Goal: Find specific page/section: Find specific page/section

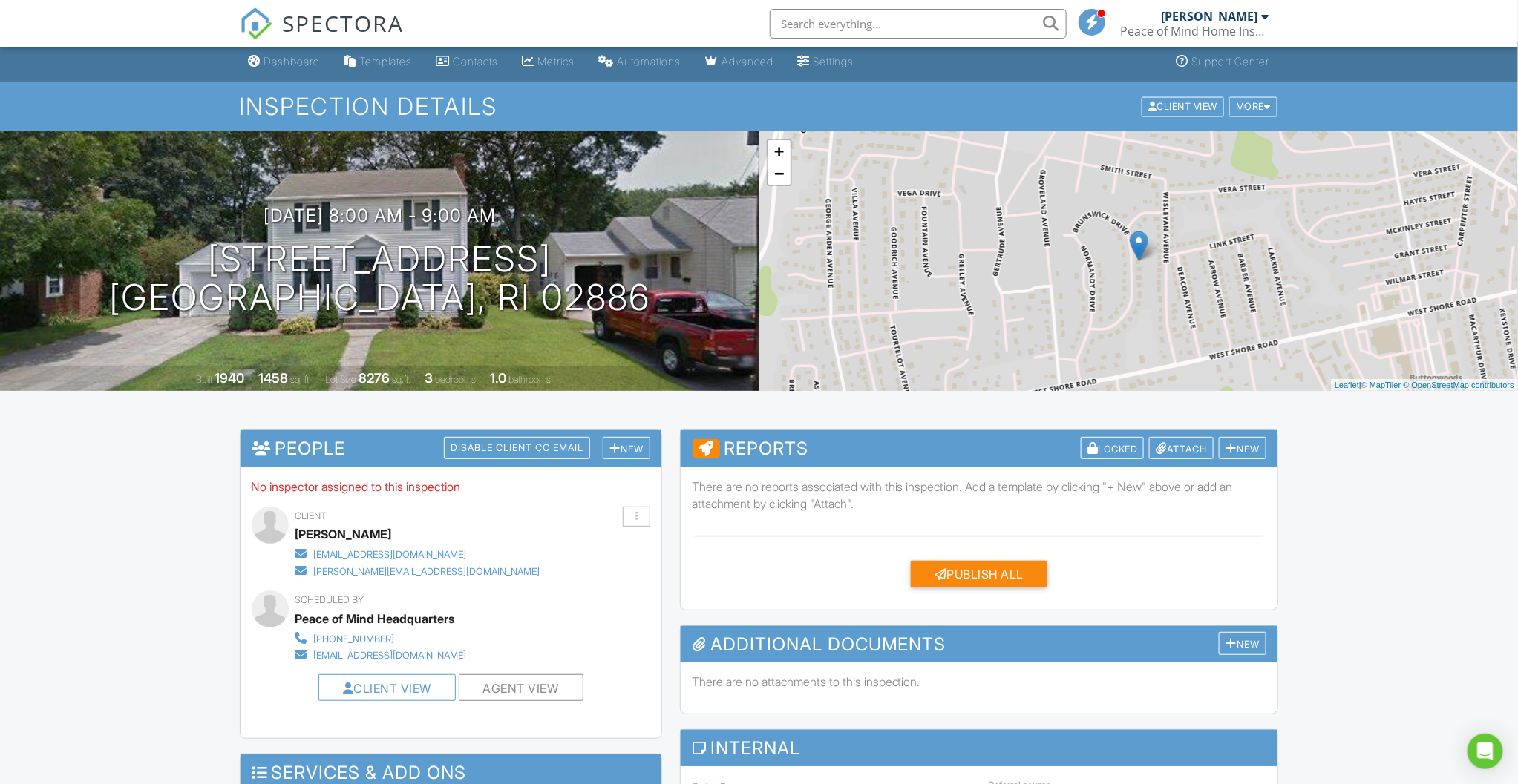
scroll to position [2, 0]
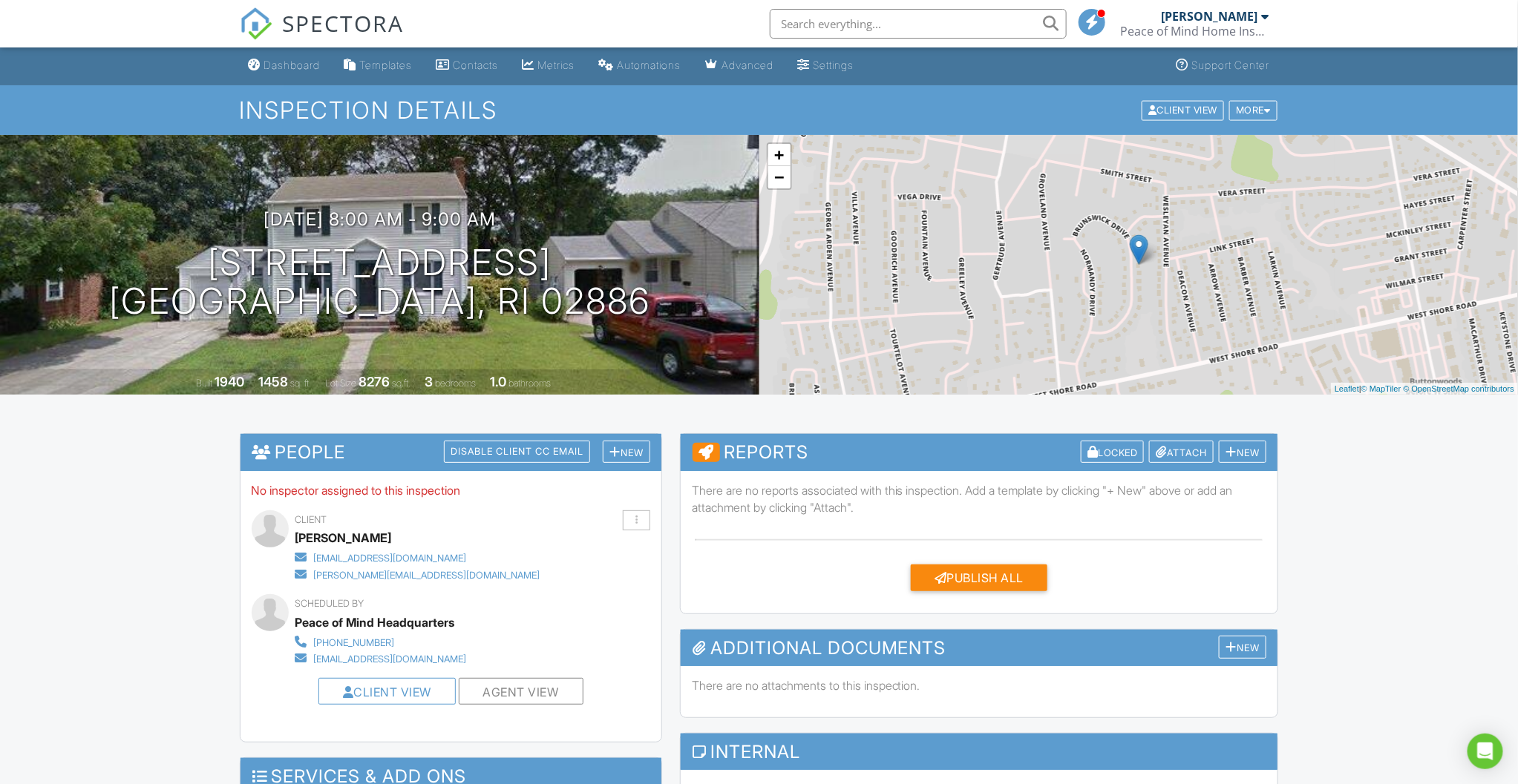
click at [844, 34] on input "text" at bounding box center [917, 24] width 297 height 30
click at [813, 17] on input "text" at bounding box center [917, 24] width 297 height 30
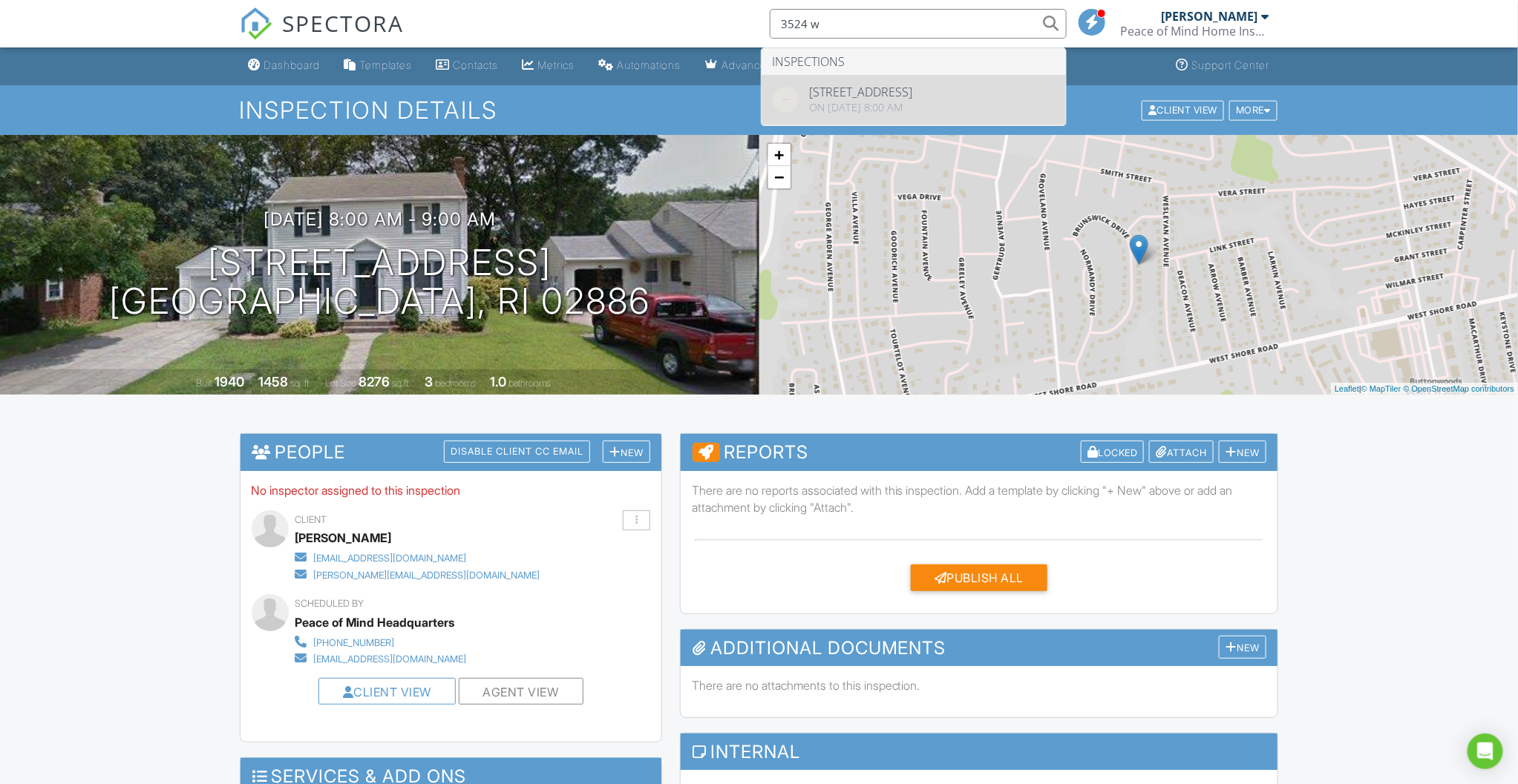
type input "3524 w"
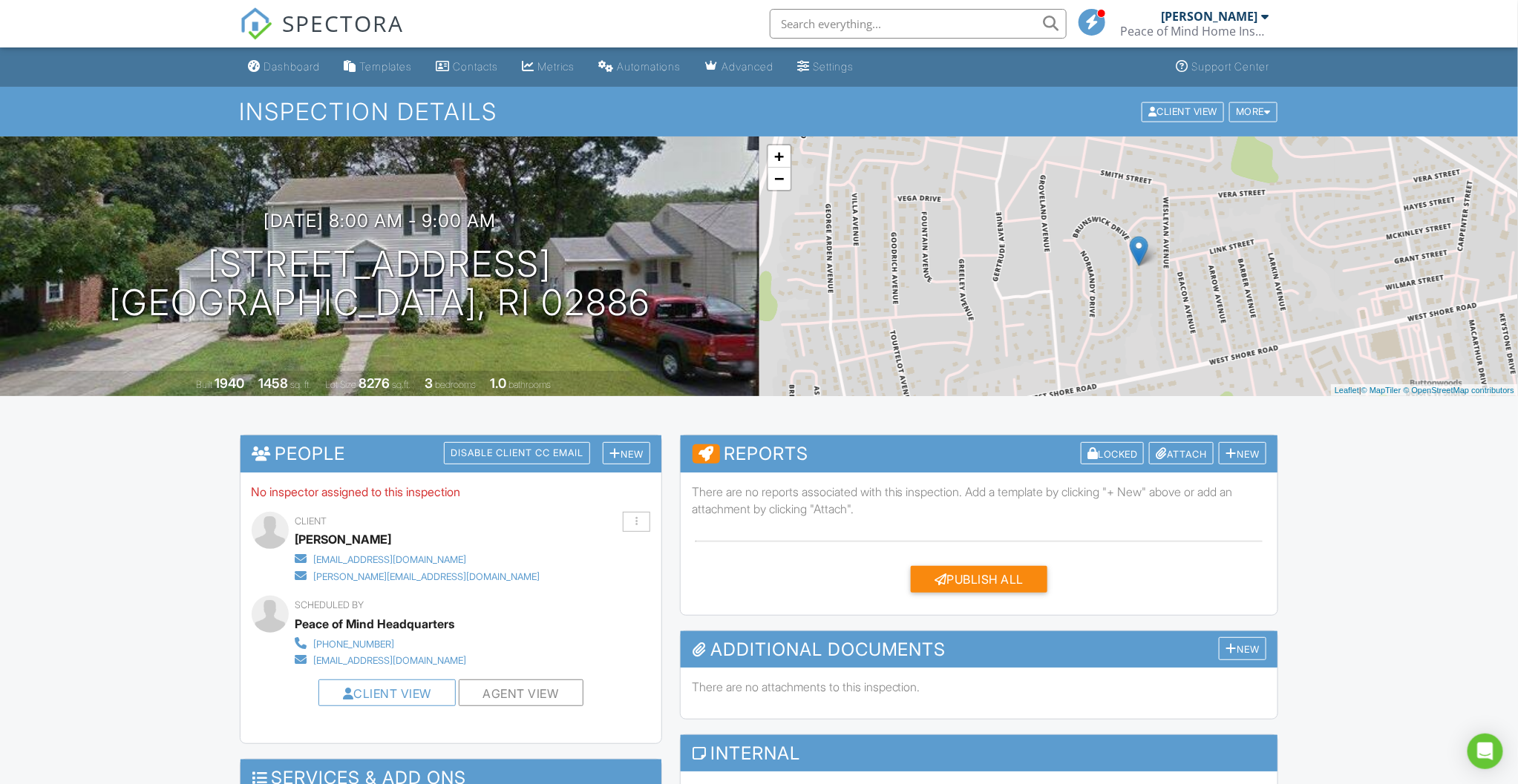
drag, startPoint x: 149, startPoint y: 544, endPoint x: 169, endPoint y: 544, distance: 20.0
drag, startPoint x: 174, startPoint y: 507, endPoint x: 167, endPoint y: 507, distance: 7.0
